Goal: Information Seeking & Learning: Learn about a topic

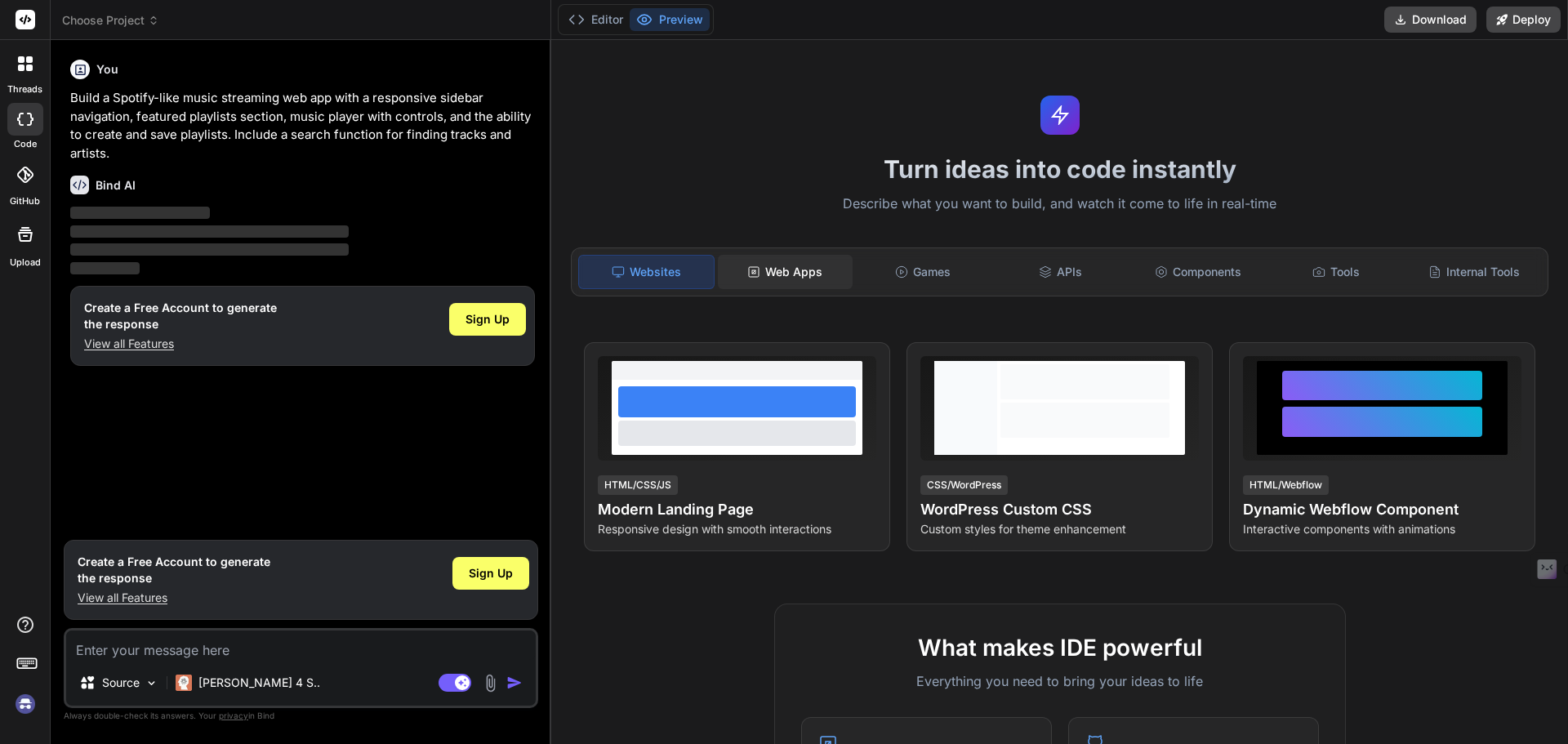
click at [797, 279] on div "Web Apps" at bounding box center [784, 272] width 135 height 34
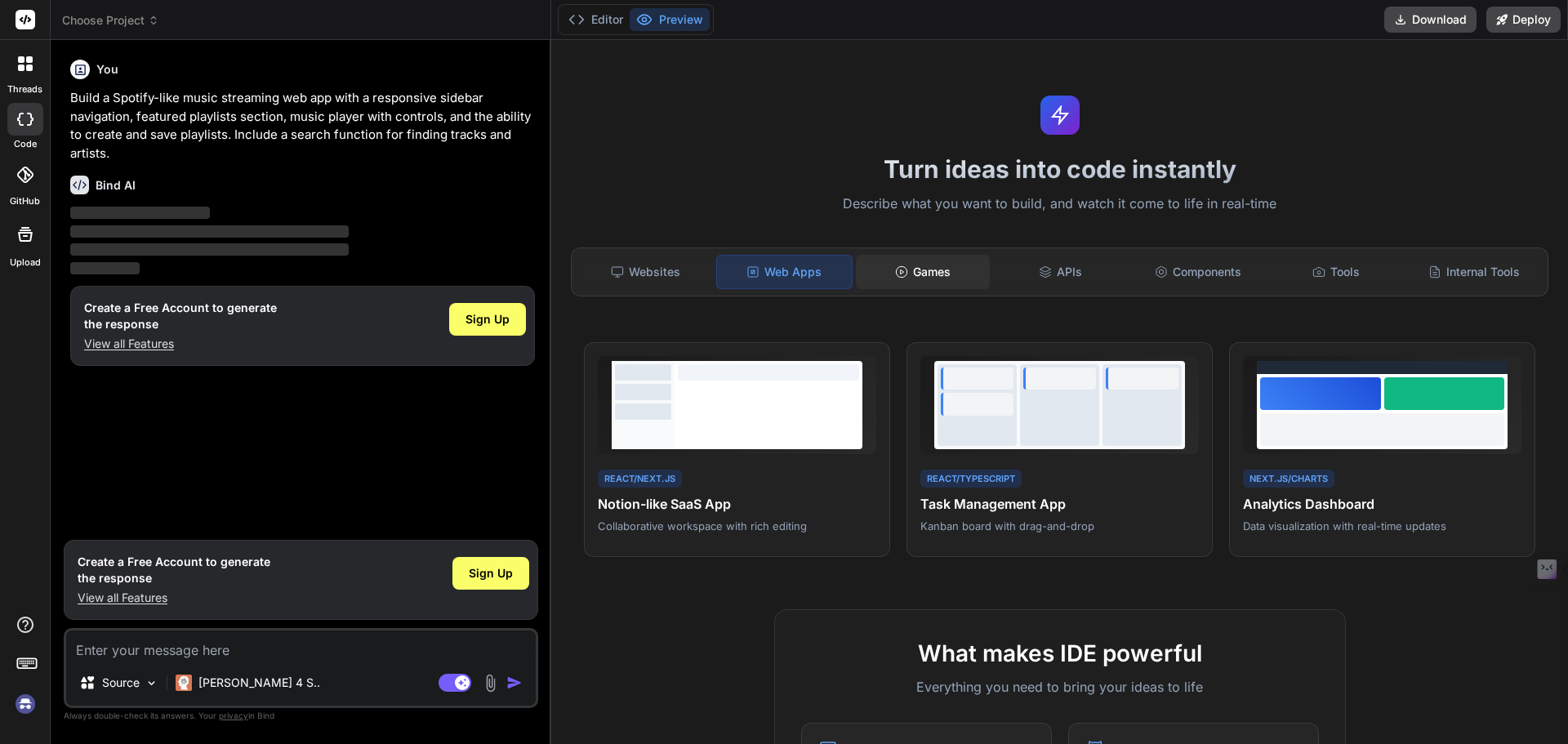
click at [937, 276] on div "Games" at bounding box center [922, 272] width 135 height 34
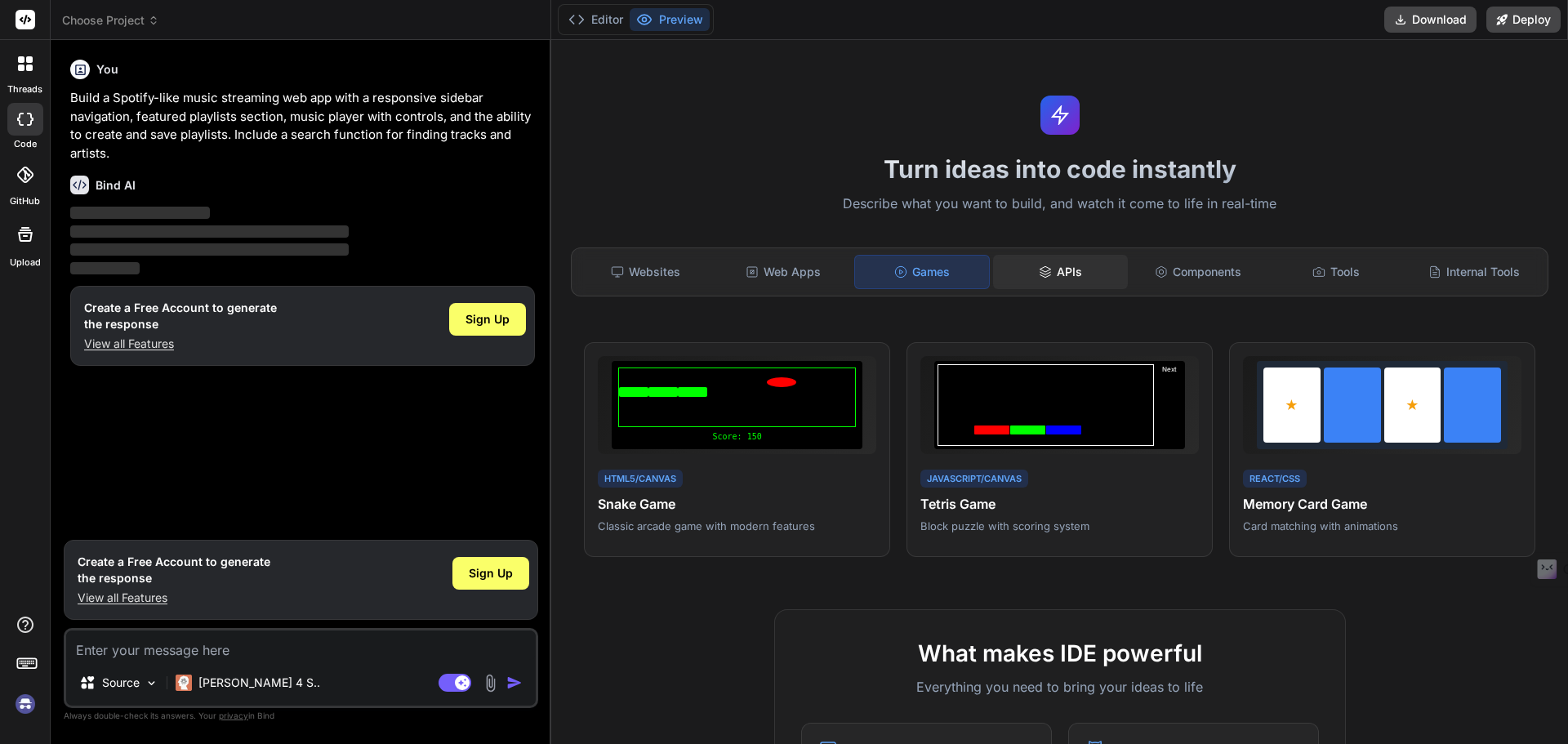
click at [1040, 272] on icon at bounding box center [1045, 270] width 11 height 6
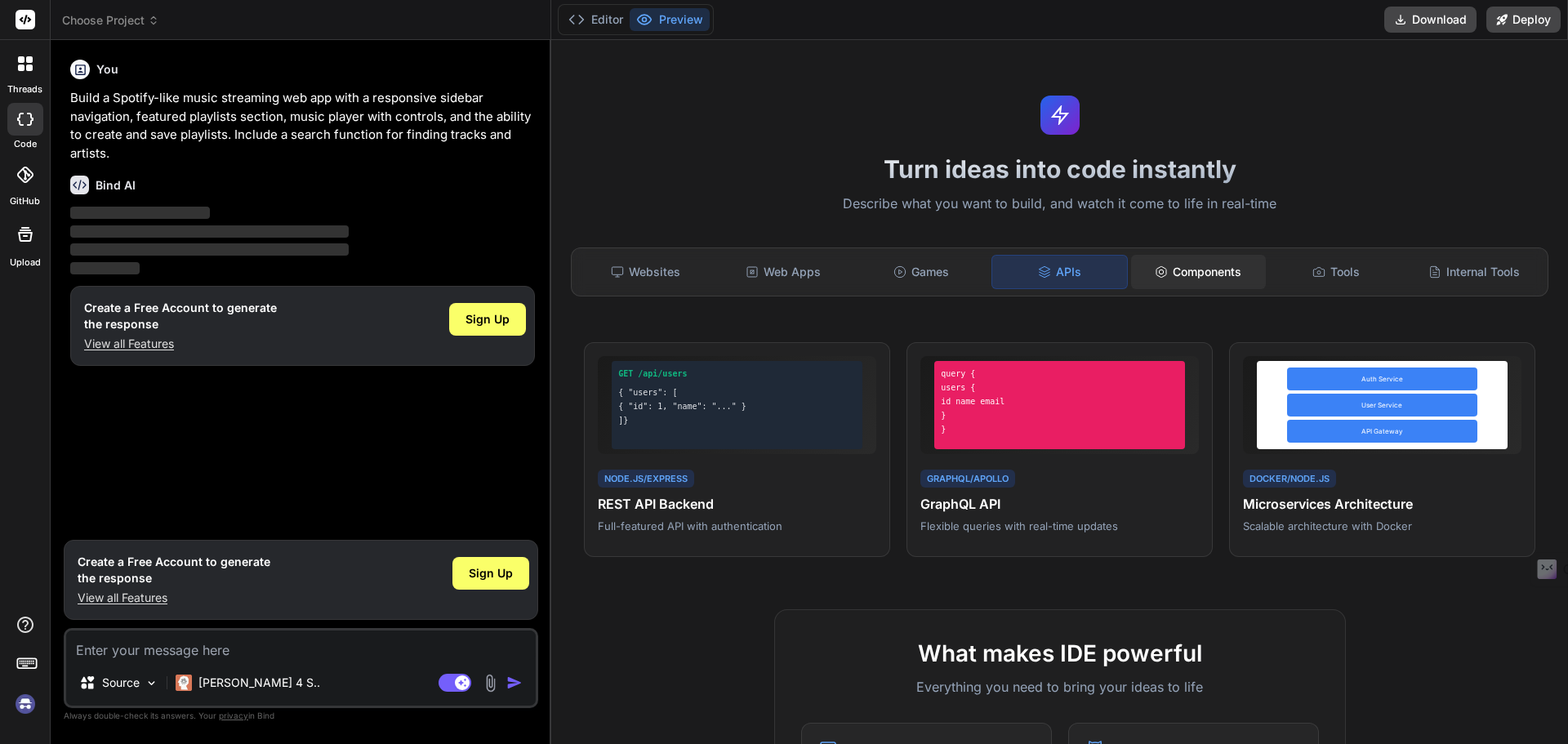
click at [1184, 270] on div "Components" at bounding box center [1198, 272] width 135 height 34
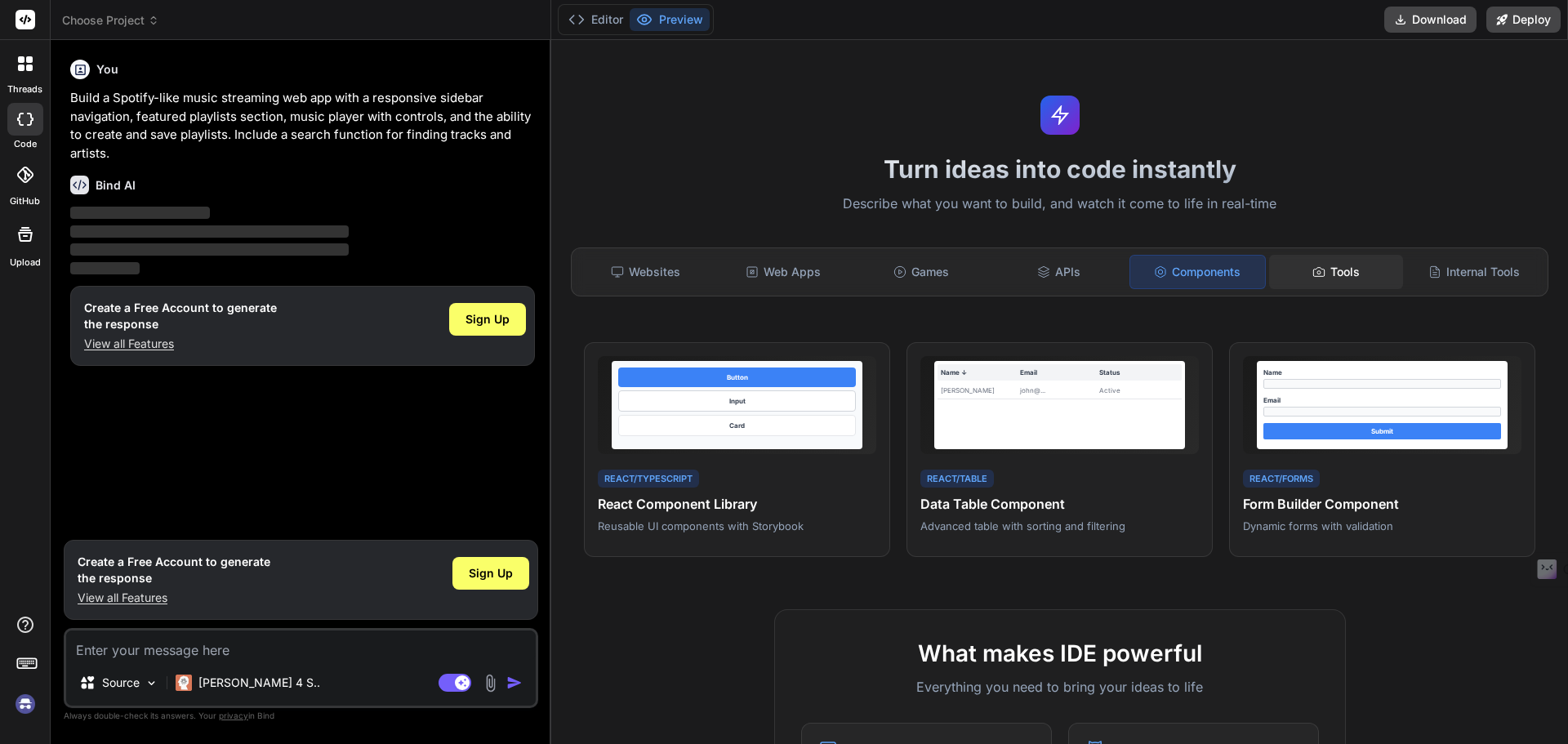
click at [1312, 266] on icon at bounding box center [1318, 272] width 13 height 13
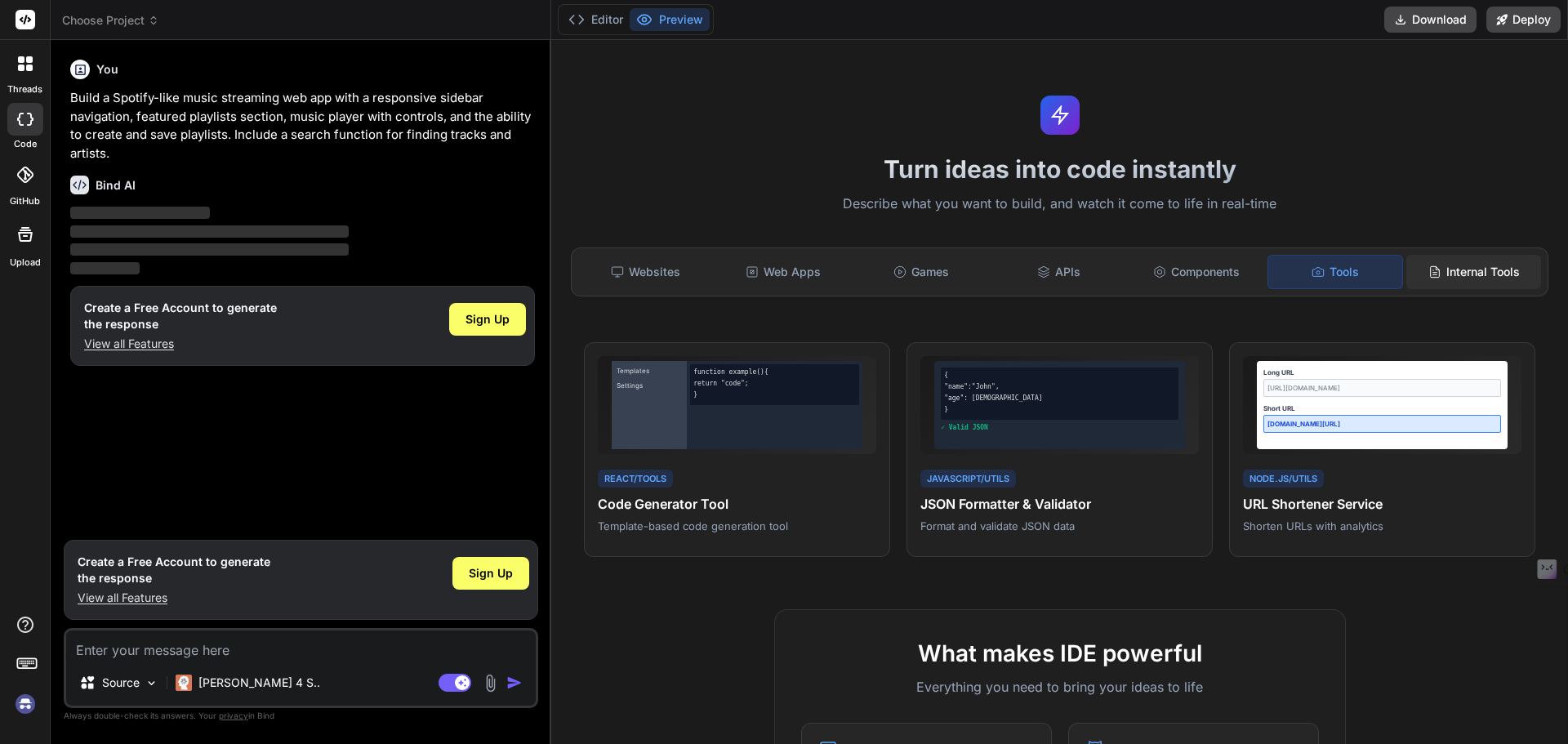
click at [1430, 267] on div "Internal Tools" at bounding box center [1473, 272] width 135 height 34
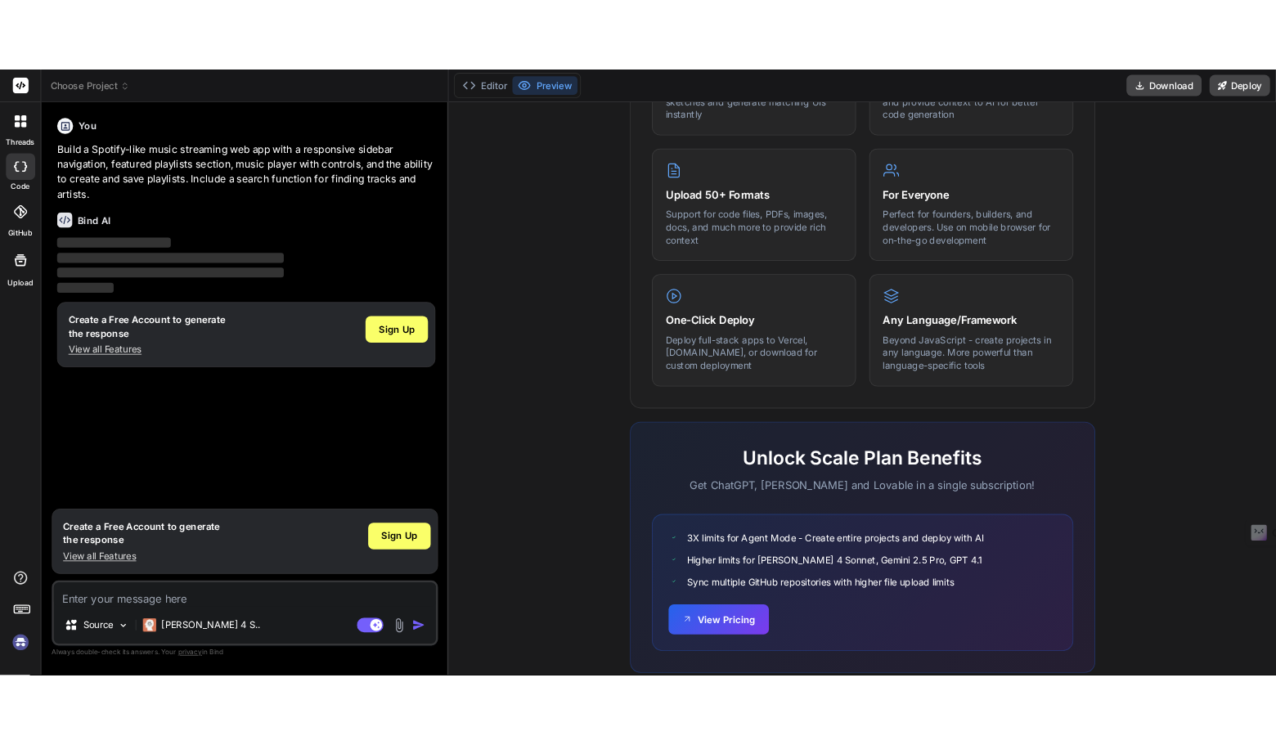
scroll to position [821, 0]
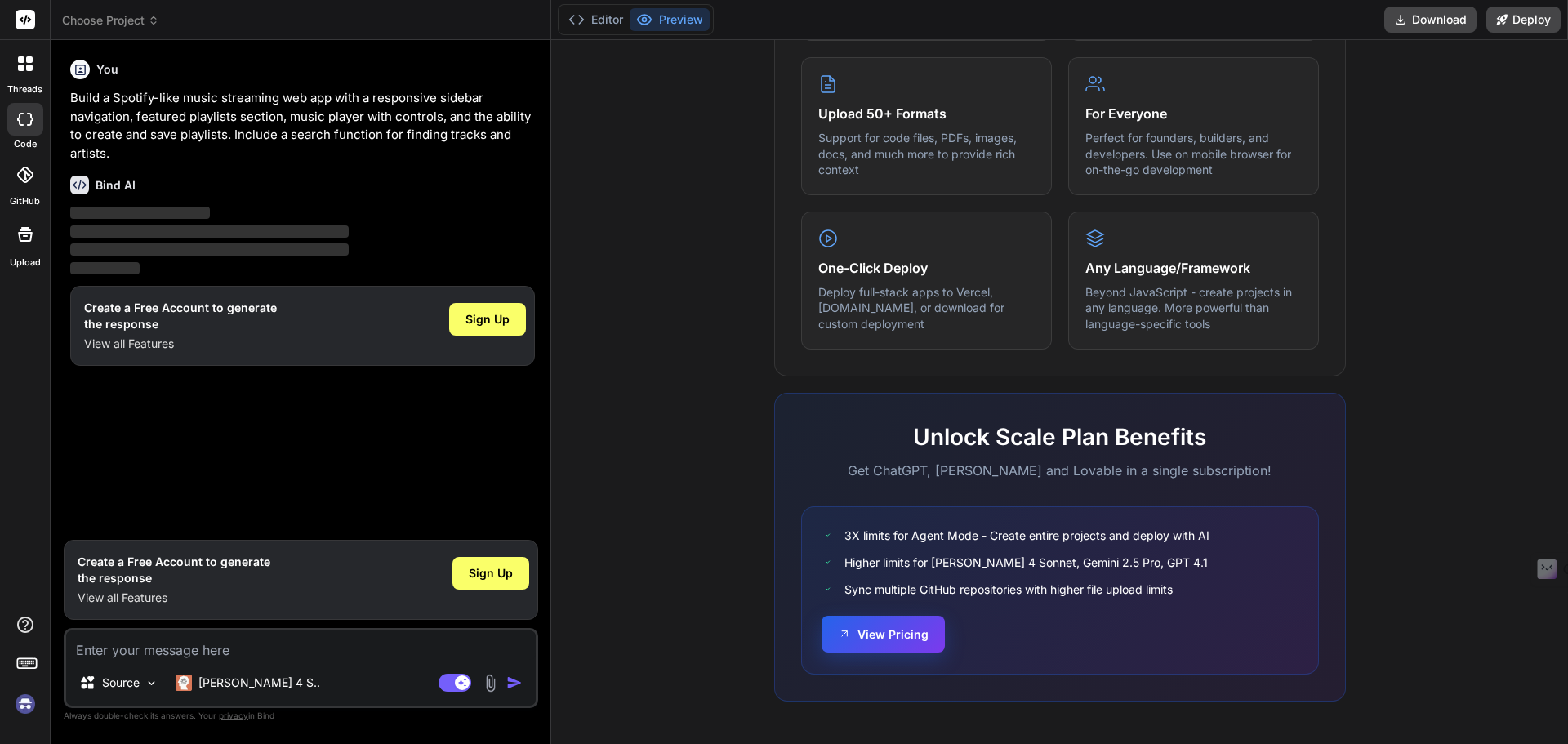
click at [891, 633] on button "View Pricing" at bounding box center [883, 634] width 124 height 37
type textarea "x"
